Goal: Transaction & Acquisition: Purchase product/service

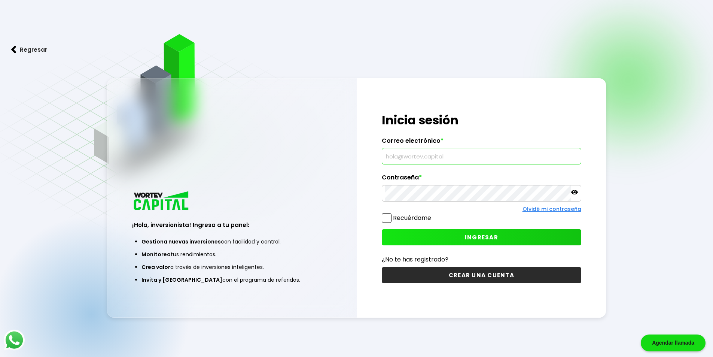
click at [444, 161] on input "text" at bounding box center [481, 156] width 193 height 16
paste input "[EMAIL_ADDRESS][DOMAIN_NAME]"
type input "[EMAIL_ADDRESS][DOMAIN_NAME]"
click at [416, 235] on button "INGRESAR" at bounding box center [482, 237] width 200 height 16
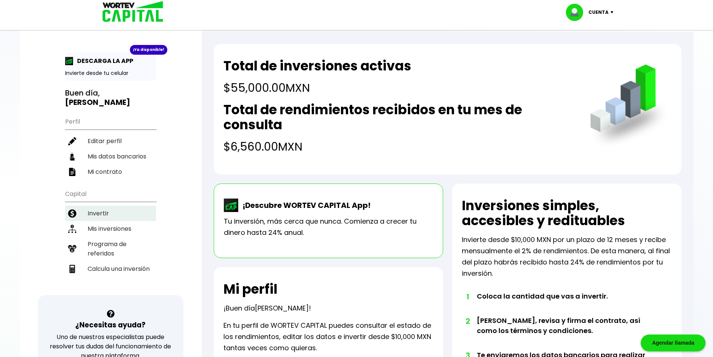
click at [122, 210] on li "Invertir" at bounding box center [110, 213] width 91 height 15
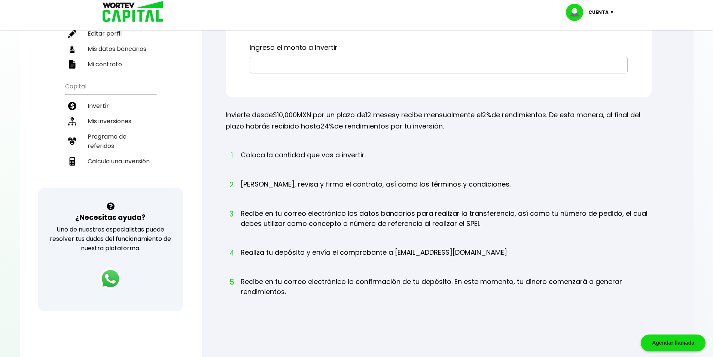
scroll to position [112, 0]
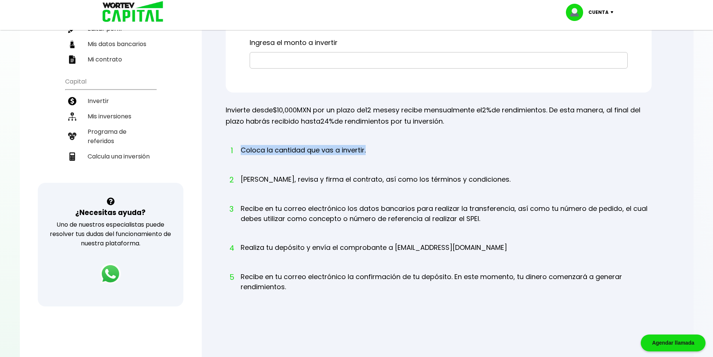
drag, startPoint x: 242, startPoint y: 152, endPoint x: 368, endPoint y: 152, distance: 125.8
click at [368, 152] on ol "1 Coloca la cantidad que vas a invertir. 2 [PERSON_NAME], revisa y firma el con…" at bounding box center [439, 225] width 426 height 161
click at [375, 152] on ol "1 Coloca la cantidad que vas a invertir. 2 [PERSON_NAME], revisa y firma el con…" at bounding box center [439, 225] width 426 height 161
drag, startPoint x: 241, startPoint y: 150, endPoint x: 369, endPoint y: 149, distance: 127.3
click at [369, 149] on ol "1 Coloca la cantidad que vas a invertir. 2 [PERSON_NAME], revisa y firma el con…" at bounding box center [439, 225] width 426 height 161
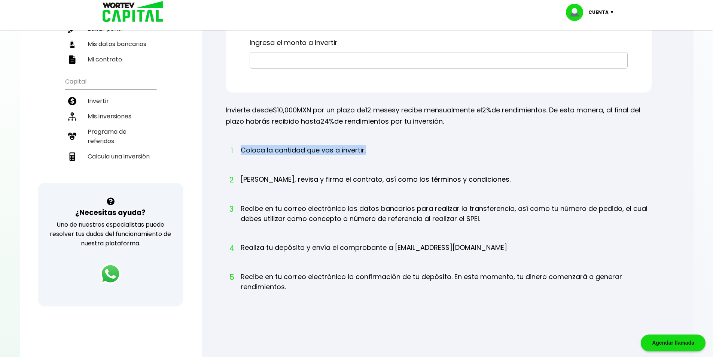
click at [380, 149] on ol "1 Coloca la cantidad que vas a invertir. 2 [PERSON_NAME], revisa y firma el con…" at bounding box center [439, 225] width 426 height 161
drag, startPoint x: 394, startPoint y: 247, endPoint x: 461, endPoint y: 247, distance: 67.0
click at [461, 247] on li "4 Realiza tu depósito y envía el comprobante a [EMAIL_ADDRESS][DOMAIN_NAME]" at bounding box center [374, 254] width 267 height 24
click at [467, 247] on ol "1 Coloca la cantidad que vas a invertir. 2 [PERSON_NAME], revisa y firma el con…" at bounding box center [439, 225] width 426 height 161
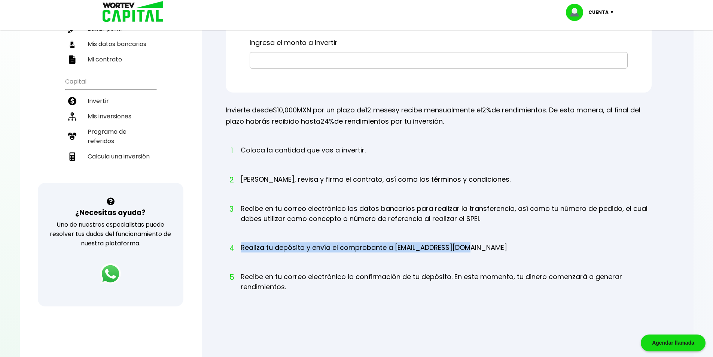
drag, startPoint x: 242, startPoint y: 249, endPoint x: 472, endPoint y: 249, distance: 230.6
click at [472, 249] on ol "1 Coloca la cantidad que vas a invertir. 2 [PERSON_NAME], revisa y firma el con…" at bounding box center [439, 225] width 426 height 161
click at [489, 248] on ol "1 Coloca la cantidad que vas a invertir. 2 [PERSON_NAME], revisa y firma el con…" at bounding box center [439, 225] width 426 height 161
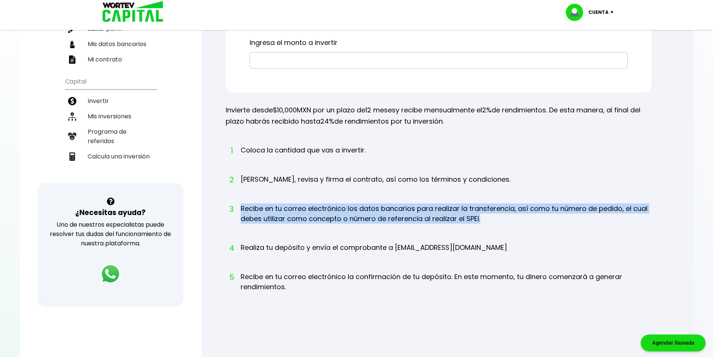
drag, startPoint x: 242, startPoint y: 209, endPoint x: 496, endPoint y: 218, distance: 254.4
click at [496, 218] on li "3 Recibe en tu correo electrónico los datos bancarios para realizar la transfer…" at bounding box center [446, 220] width 411 height 34
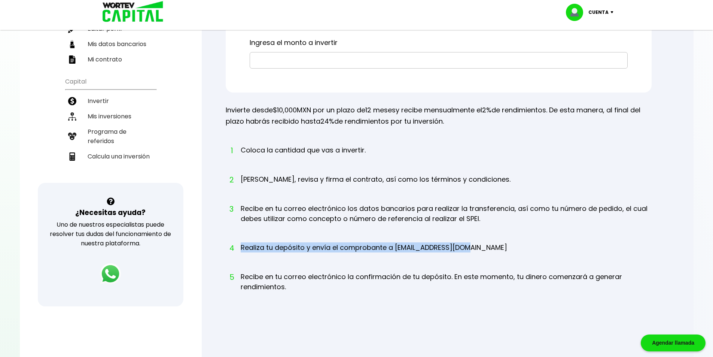
drag, startPoint x: 241, startPoint y: 247, endPoint x: 463, endPoint y: 250, distance: 221.3
click at [463, 250] on ol "1 Coloca la cantidad que vas a invertir. 2 [PERSON_NAME], revisa y firma el con…" at bounding box center [439, 225] width 426 height 161
click at [465, 252] on ol "1 Coloca la cantidad que vas a invertir. 2 [PERSON_NAME], revisa y firma el con…" at bounding box center [439, 225] width 426 height 161
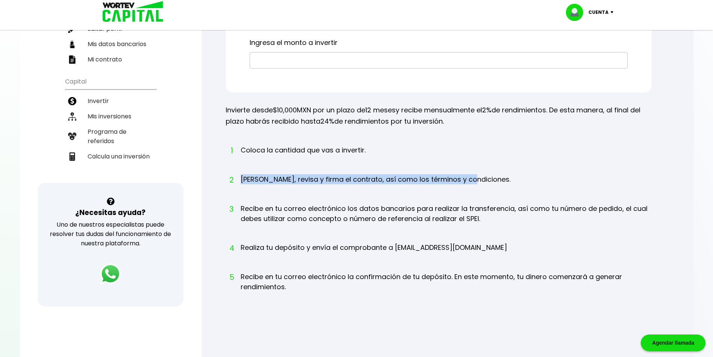
drag, startPoint x: 241, startPoint y: 179, endPoint x: 469, endPoint y: 181, distance: 227.3
click at [469, 181] on ol "1 Coloca la cantidad que vas a invertir. 2 [PERSON_NAME], revisa y firma el con…" at bounding box center [439, 225] width 426 height 161
click at [469, 188] on ol "1 Coloca la cantidad que vas a invertir. 2 [PERSON_NAME], revisa y firma el con…" at bounding box center [439, 225] width 426 height 161
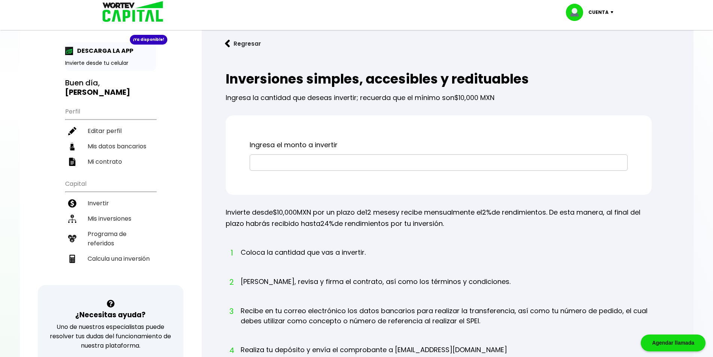
scroll to position [0, 0]
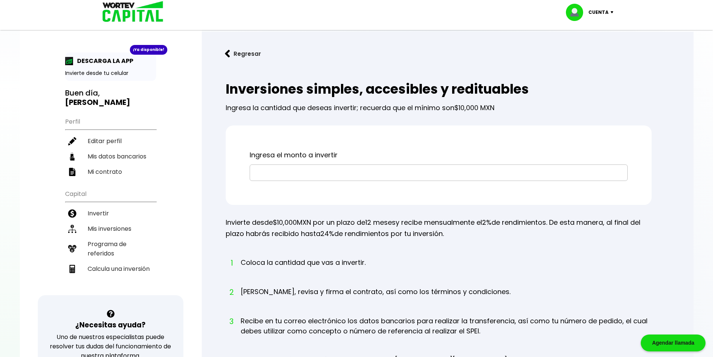
click at [318, 172] on input "text" at bounding box center [438, 173] width 371 height 16
type input "$10,000"
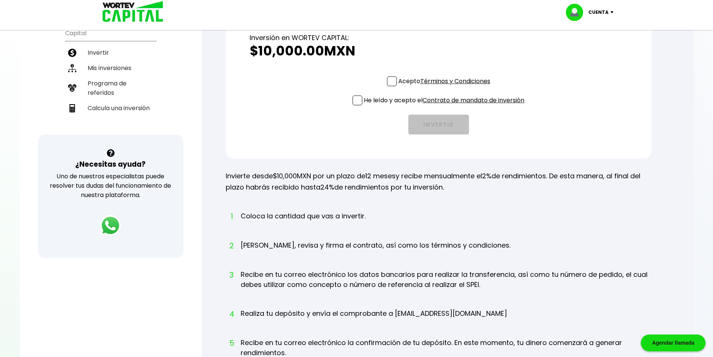
scroll to position [150, 0]
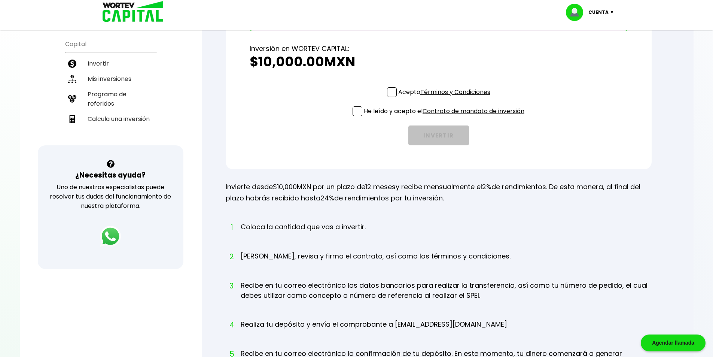
click at [391, 91] on span at bounding box center [392, 92] width 10 height 10
click at [446, 98] on input "Acepto Términos y Condiciones" at bounding box center [446, 98] width 0 height 0
click at [355, 110] on span at bounding box center [358, 111] width 10 height 10
click at [446, 117] on input "He leído y acepto el Contrato de mandato de inversión" at bounding box center [446, 117] width 0 height 0
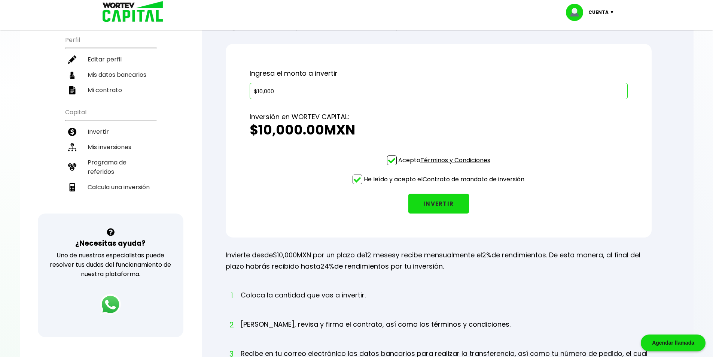
scroll to position [75, 0]
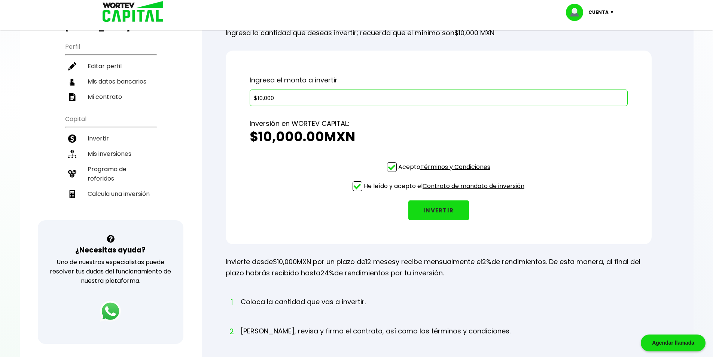
click at [440, 211] on button "INVERTIR" at bounding box center [438, 210] width 61 height 20
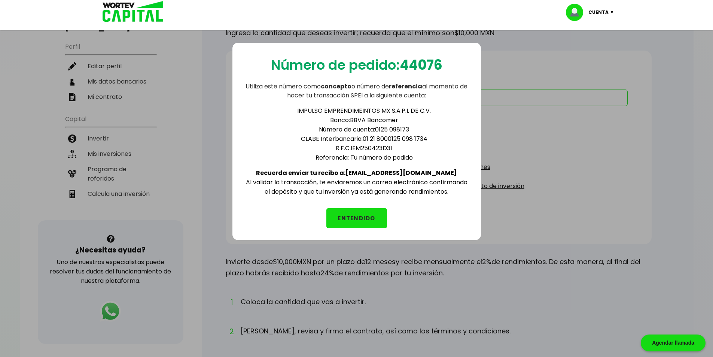
click at [370, 220] on button "ENTENDIDO" at bounding box center [356, 218] width 61 height 20
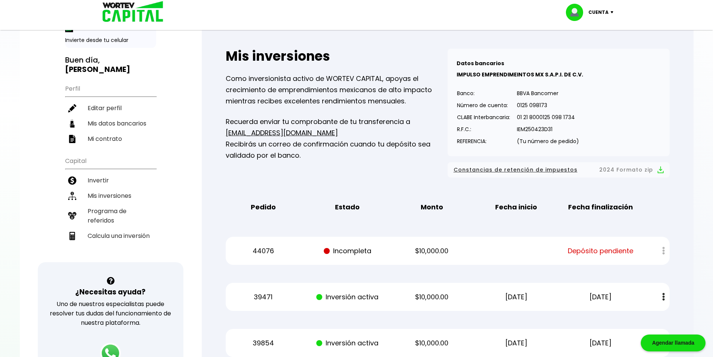
scroll to position [37, 0]
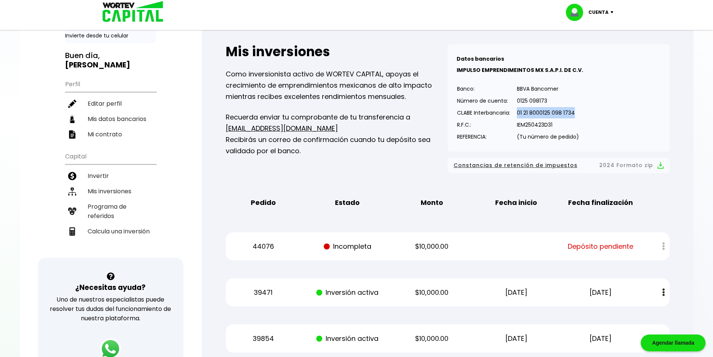
drag, startPoint x: 519, startPoint y: 112, endPoint x: 585, endPoint y: 111, distance: 65.9
click at [585, 111] on div "Datos bancarios VER MENOS IMPULSO EMPRENDIMEINTOS MX S.A.P.I. DE C.V. Banco: Nú…" at bounding box center [559, 97] width 222 height 107
copy p "01 21 8000125 098 1734"
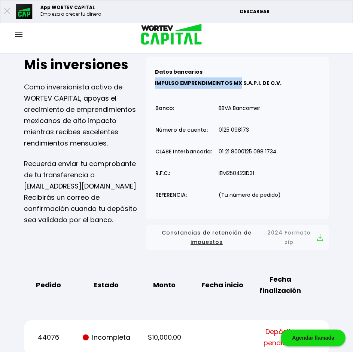
drag, startPoint x: 155, startPoint y: 83, endPoint x: 238, endPoint y: 83, distance: 83.1
click at [238, 83] on b "IMPULSO EMPRENDIMEINTOS MX S.A.P.I. DE C.V." at bounding box center [218, 82] width 127 height 7
copy b "IMPULSO EMPRENDIMEINTOS MX"
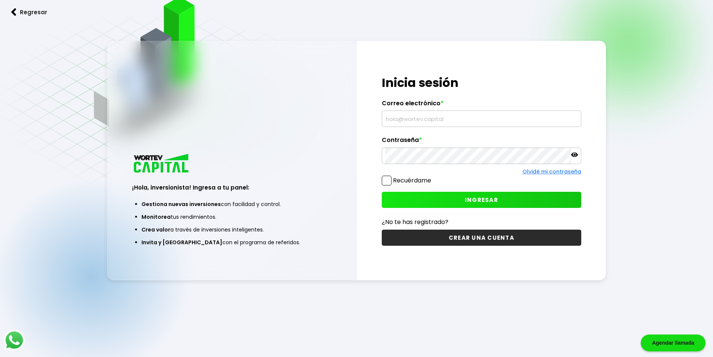
click at [421, 122] on input "text" at bounding box center [481, 119] width 193 height 16
click at [434, 116] on input "text" at bounding box center [481, 119] width 193 height 16
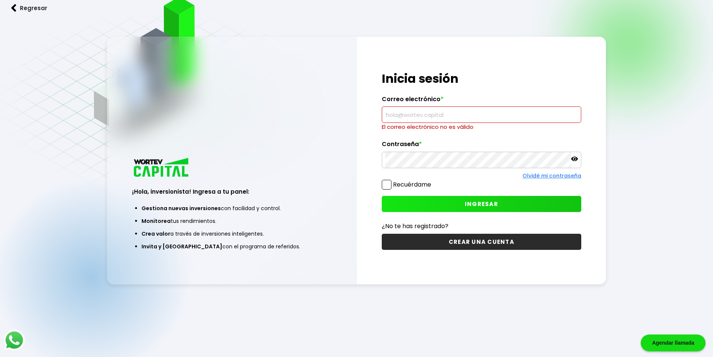
click at [466, 116] on input "text" at bounding box center [481, 115] width 193 height 16
paste input "[EMAIL_ADDRESS][DOMAIN_NAME]"
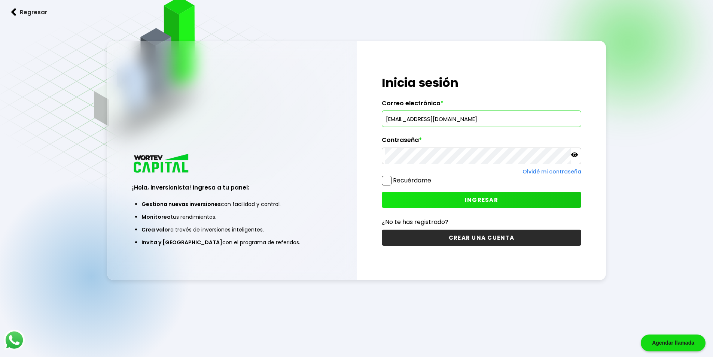
type input "[EMAIL_ADDRESS][DOMAIN_NAME]"
click at [427, 276] on div "¡Hola, inversionista! Ingresa tus credenciales para iniciar sesión Inicia sesió…" at bounding box center [481, 160] width 249 height 239
click at [425, 197] on button "INGRESAR" at bounding box center [482, 200] width 200 height 16
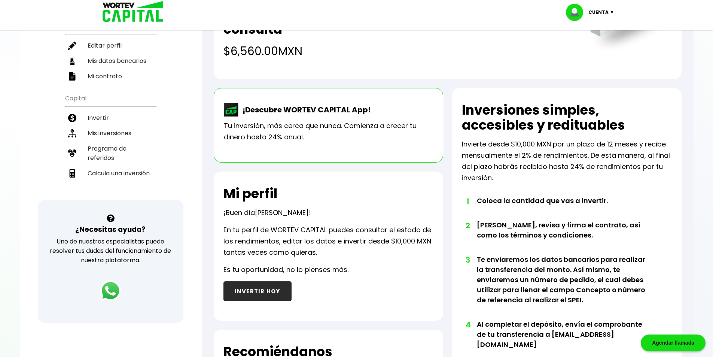
scroll to position [75, 0]
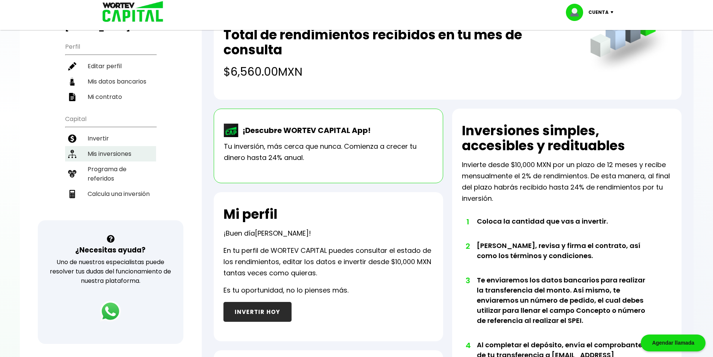
click at [125, 151] on li "Mis inversiones" at bounding box center [110, 153] width 91 height 15
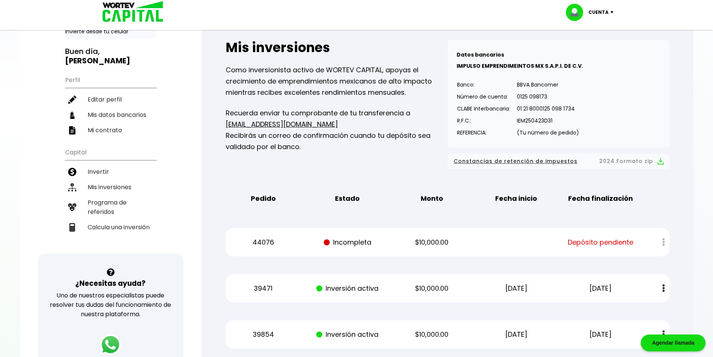
scroll to position [37, 0]
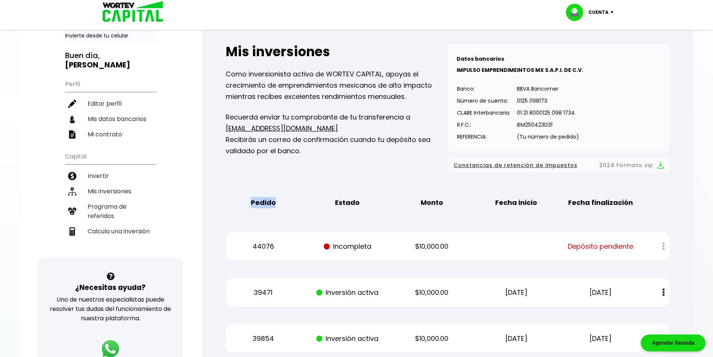
drag, startPoint x: 252, startPoint y: 202, endPoint x: 277, endPoint y: 202, distance: 25.8
click at [277, 202] on p "Pedido" at bounding box center [263, 202] width 71 height 11
click at [314, 213] on div "Pedido Estado Monto Fecha inicio Fecha finalización" at bounding box center [448, 202] width 444 height 23
